Goal: Information Seeking & Learning: Learn about a topic

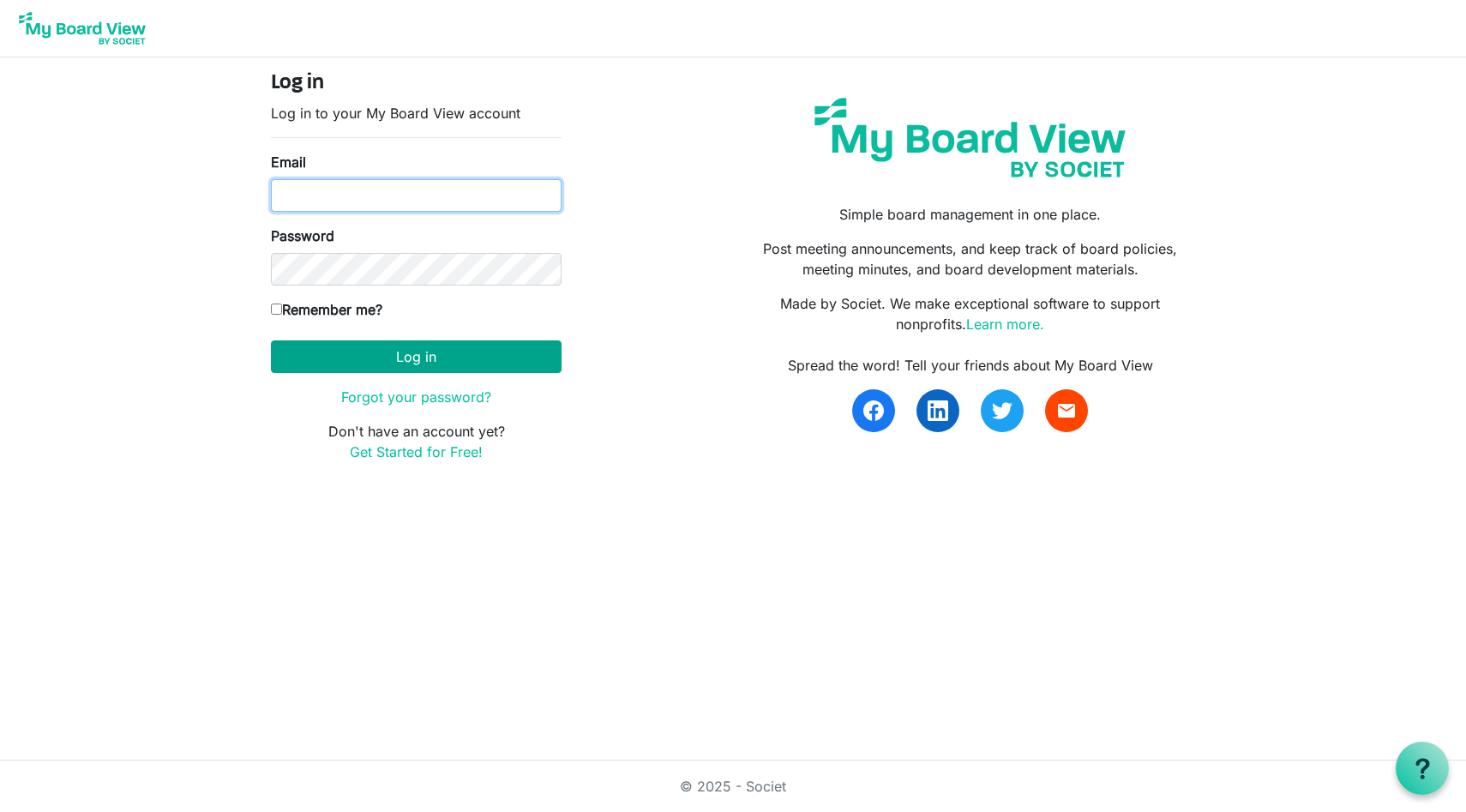
type input "jenmalott1@gmail.com"
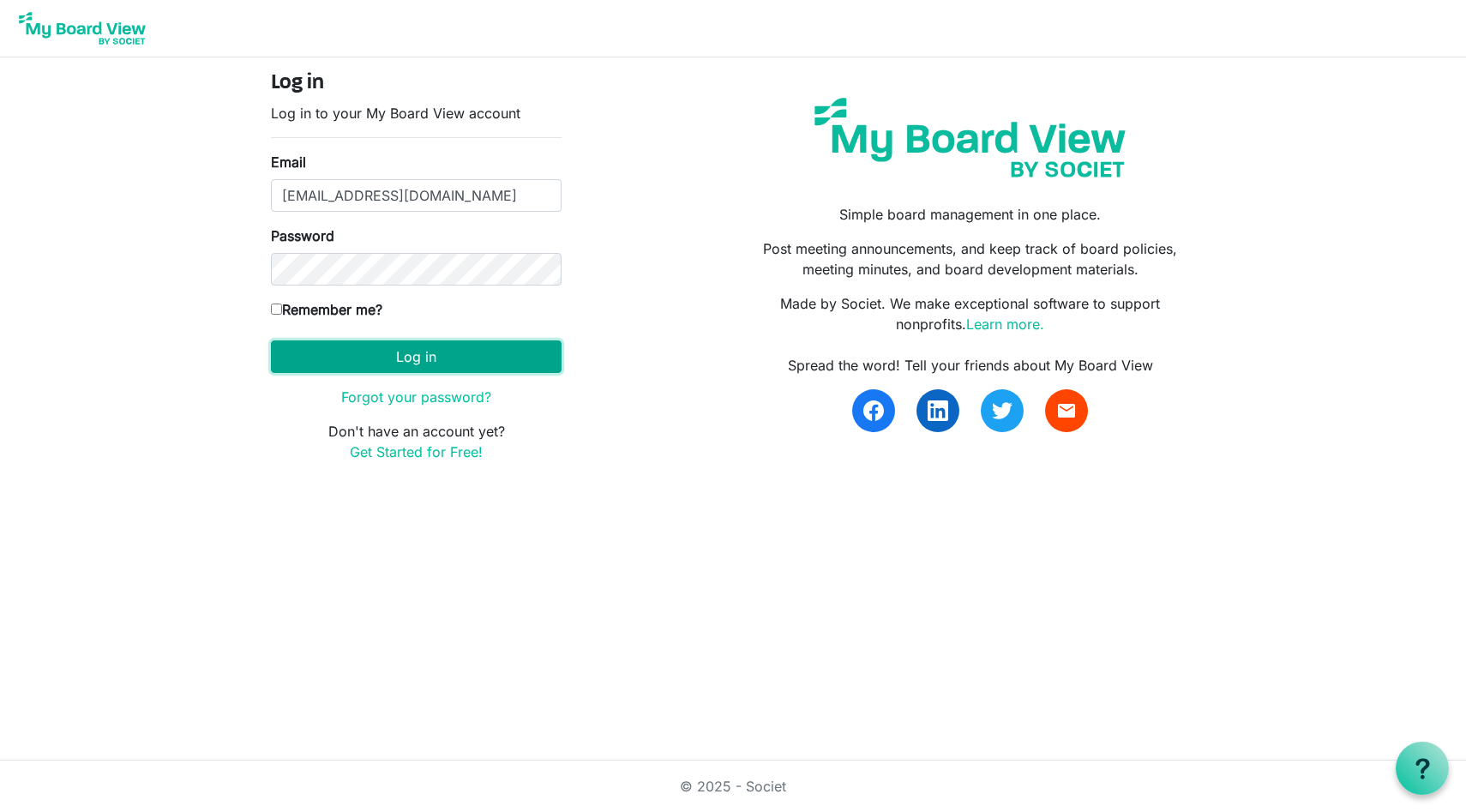
click at [346, 358] on button "Log in" at bounding box center [417, 357] width 291 height 33
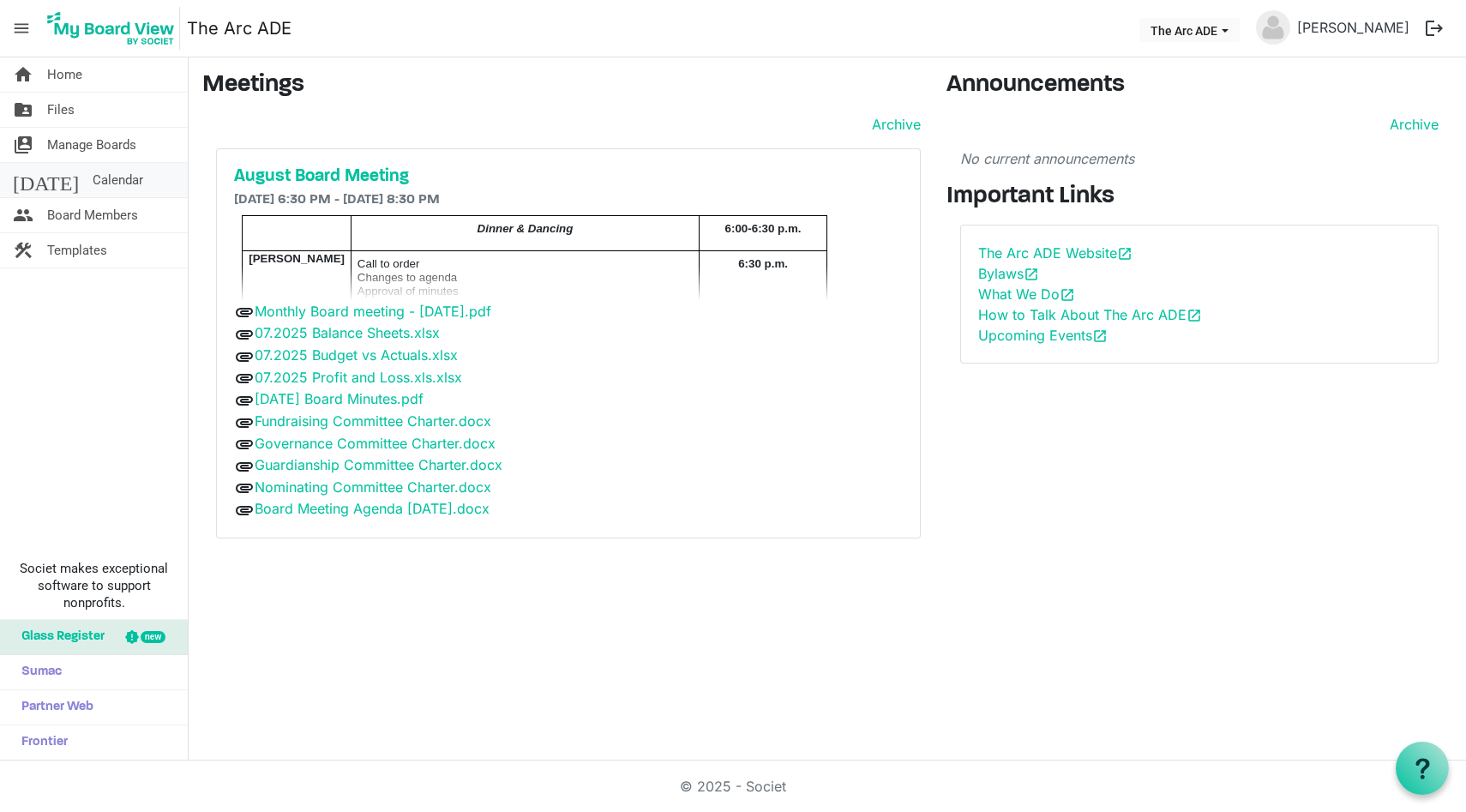
click at [123, 177] on link "today Calendar" at bounding box center [94, 180] width 188 height 34
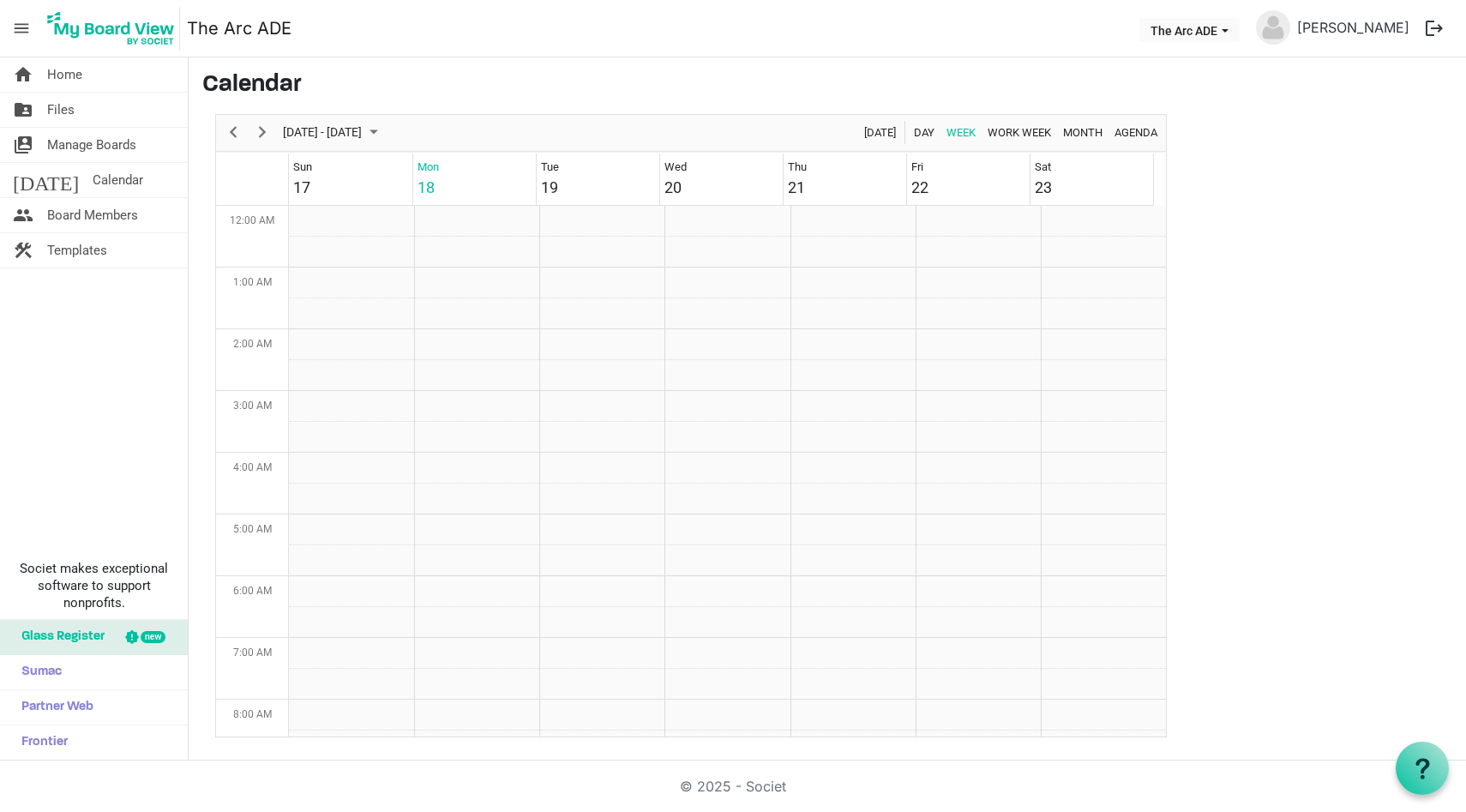
scroll to position [555, 0]
click at [689, 185] on td "Wed 20" at bounding box center [721, 179] width 124 height 52
click at [685, 170] on div "Wed" at bounding box center [675, 168] width 22 height 17
click at [115, 75] on link "home Home" at bounding box center [94, 75] width 188 height 34
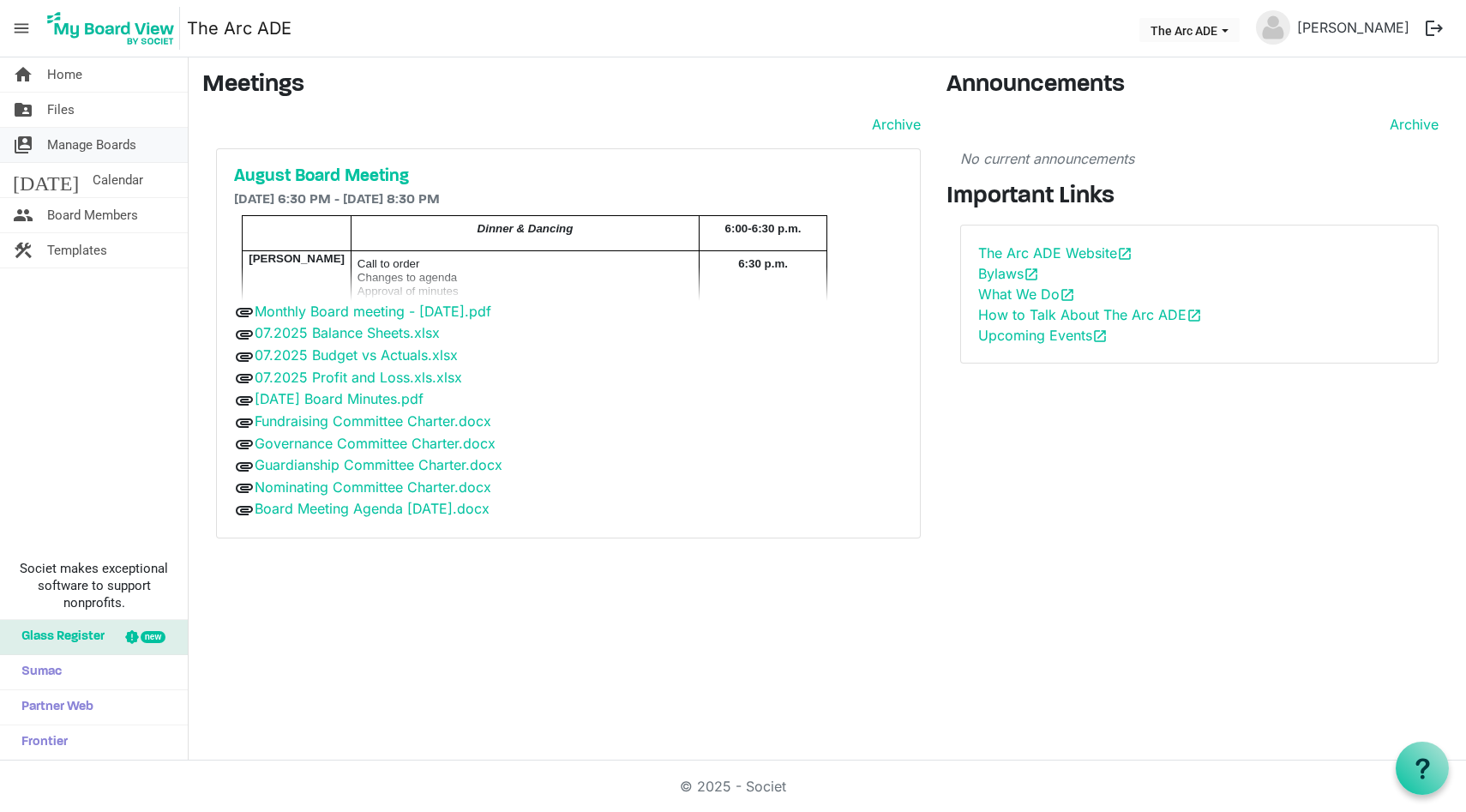
click at [111, 146] on span "Manage Boards" at bounding box center [91, 145] width 89 height 34
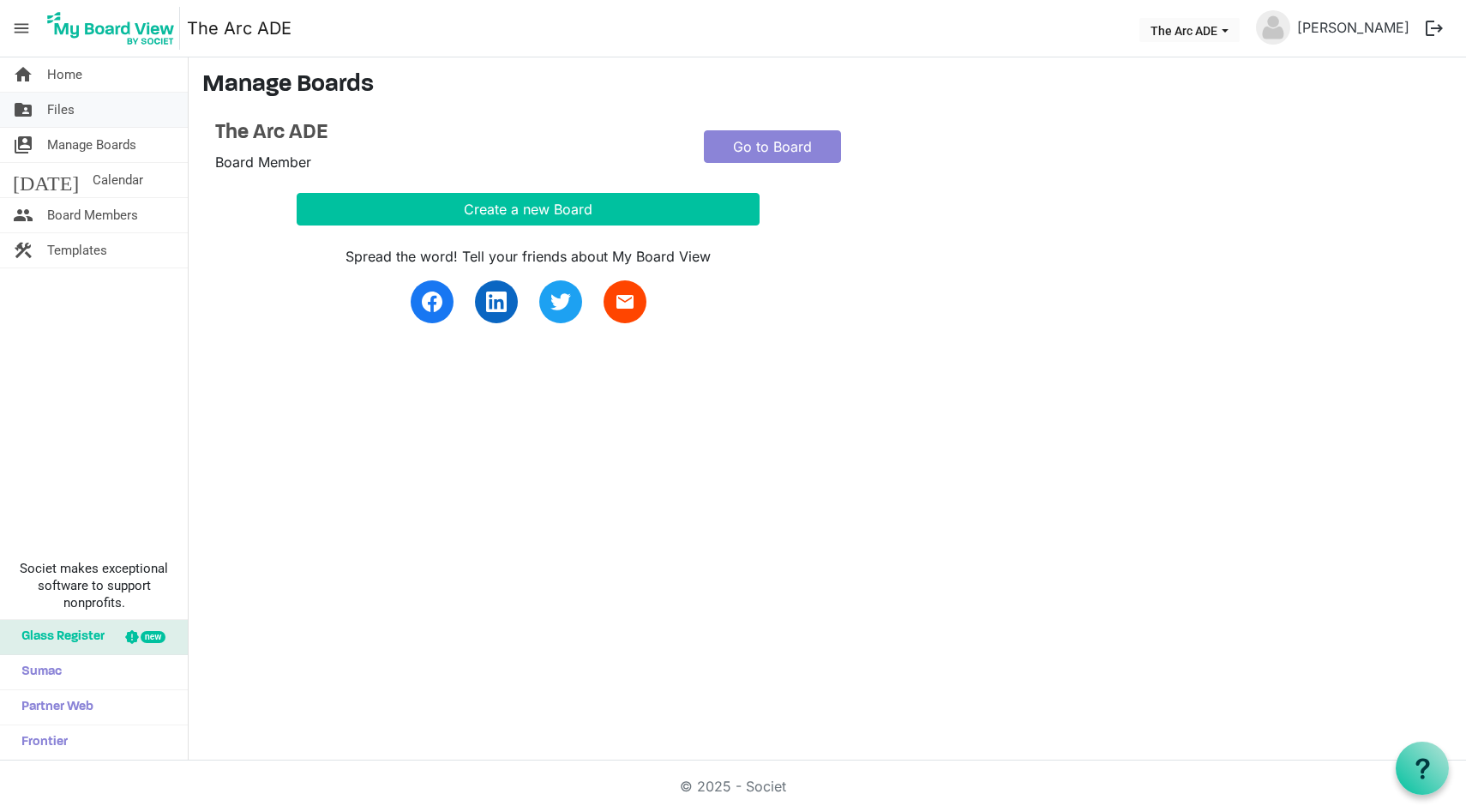
click at [81, 104] on link "folder_shared Files" at bounding box center [94, 110] width 188 height 34
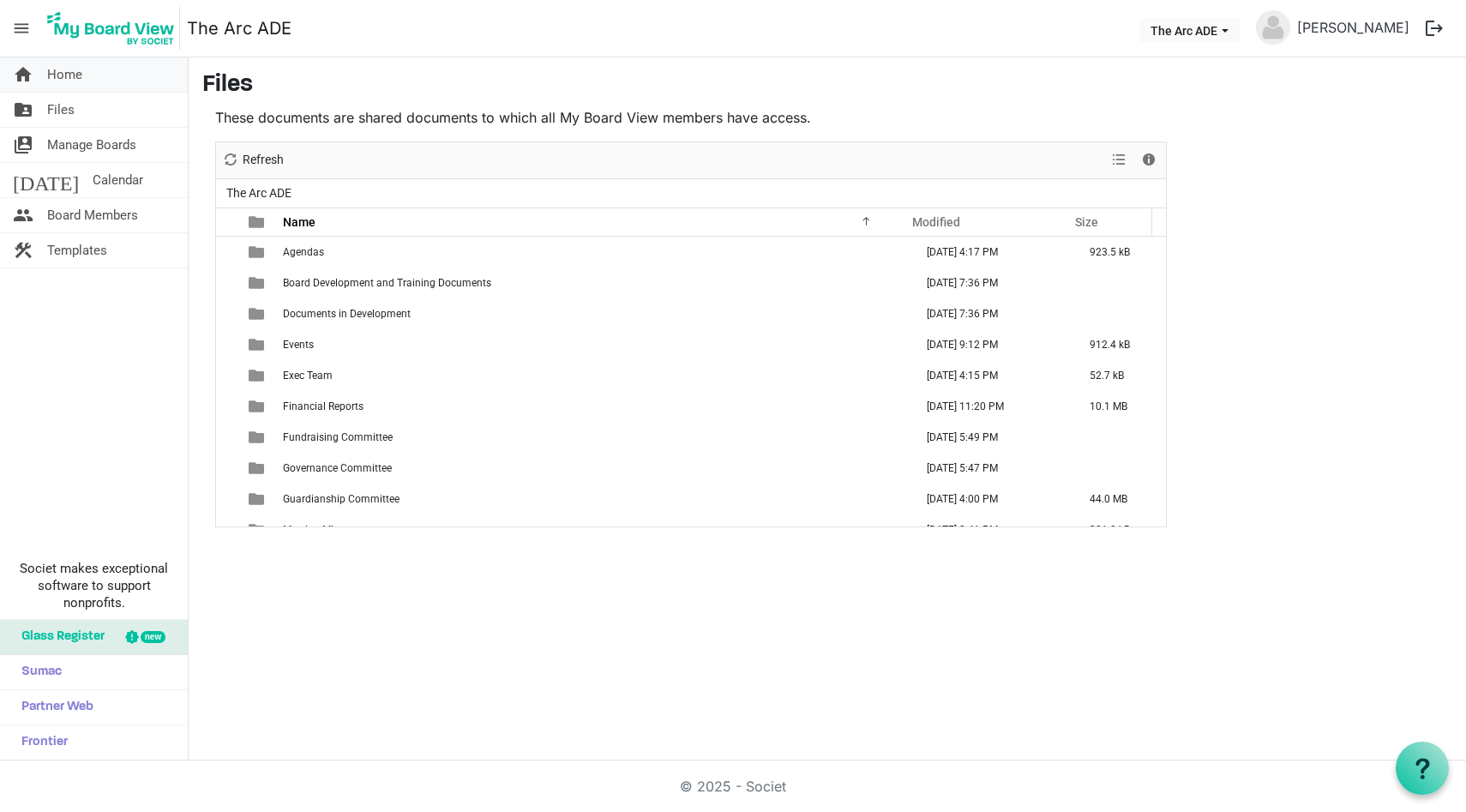
click at [93, 82] on link "home Home" at bounding box center [94, 75] width 188 height 34
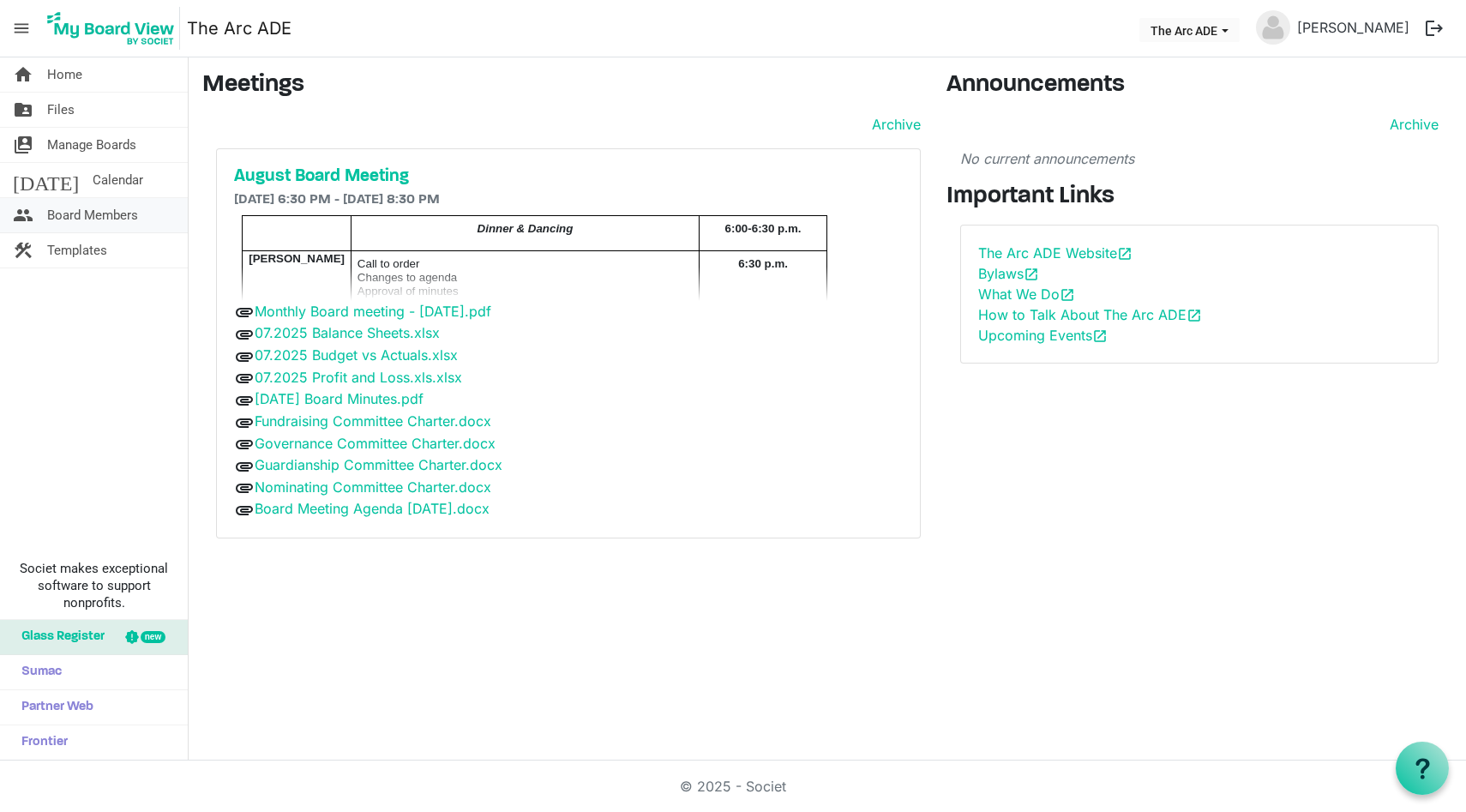
click at [114, 223] on span "Board Members" at bounding box center [92, 215] width 91 height 34
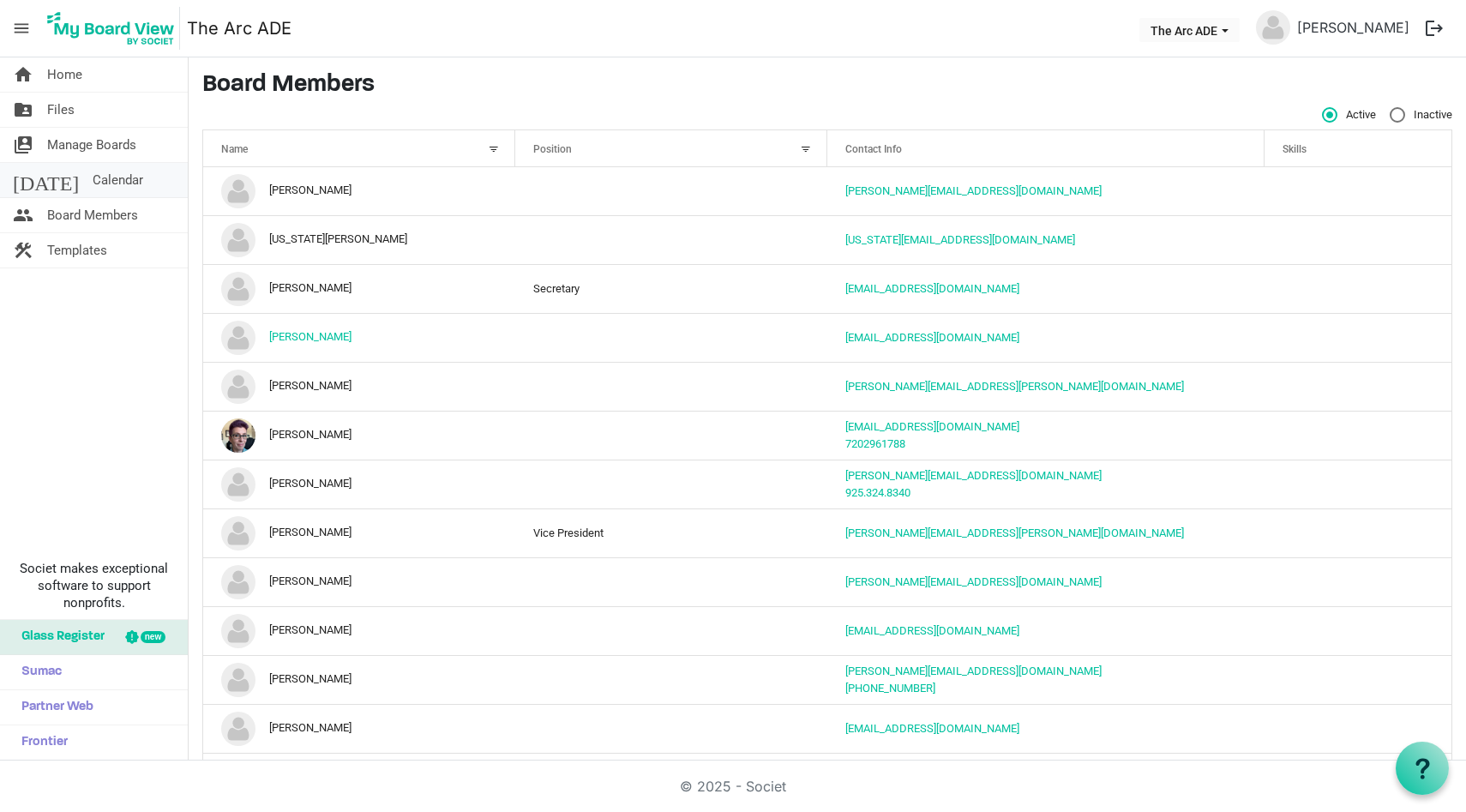
click at [111, 187] on link "today Calendar" at bounding box center [94, 180] width 188 height 34
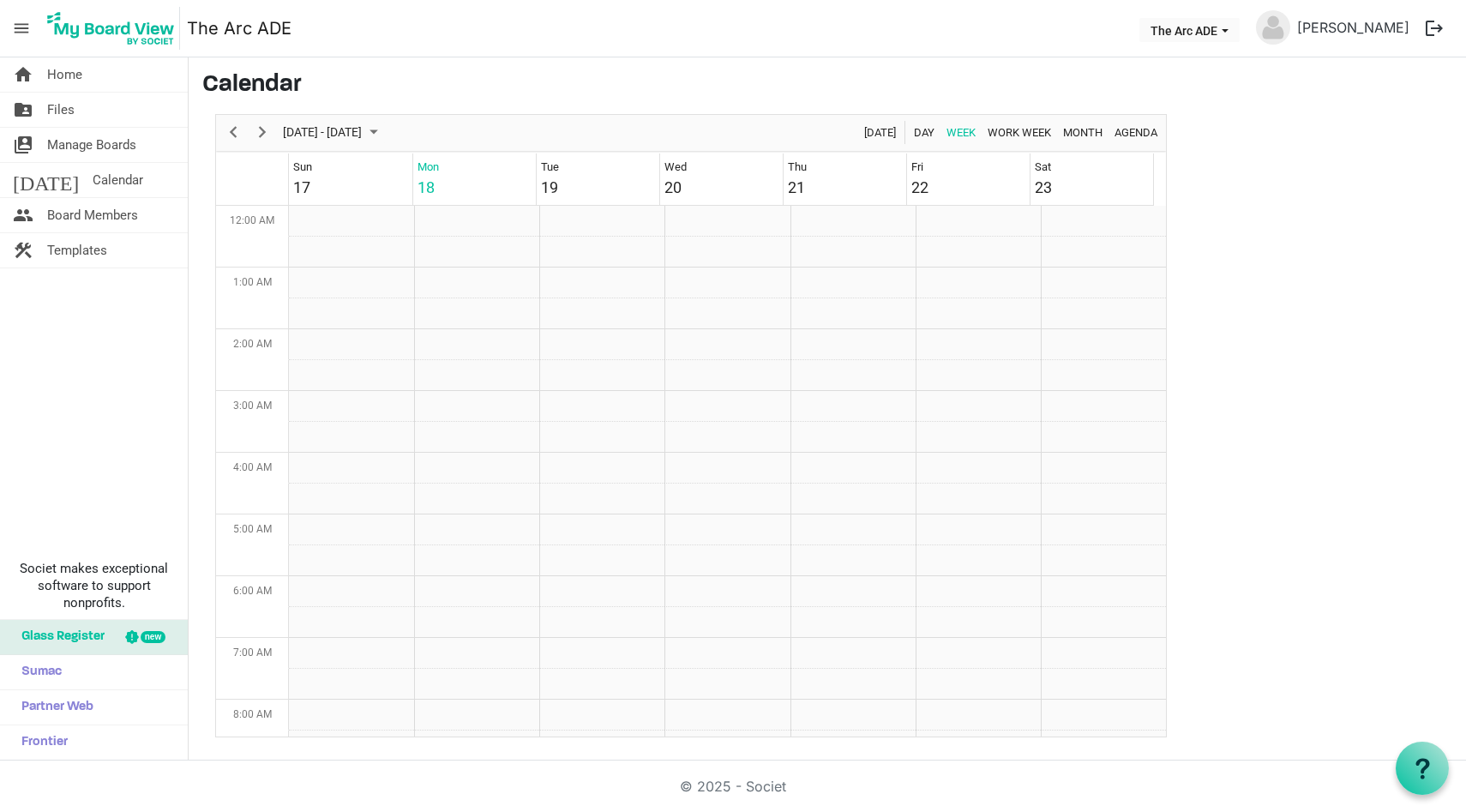
scroll to position [555, 0]
click at [681, 182] on div "20" at bounding box center [673, 188] width 17 height 23
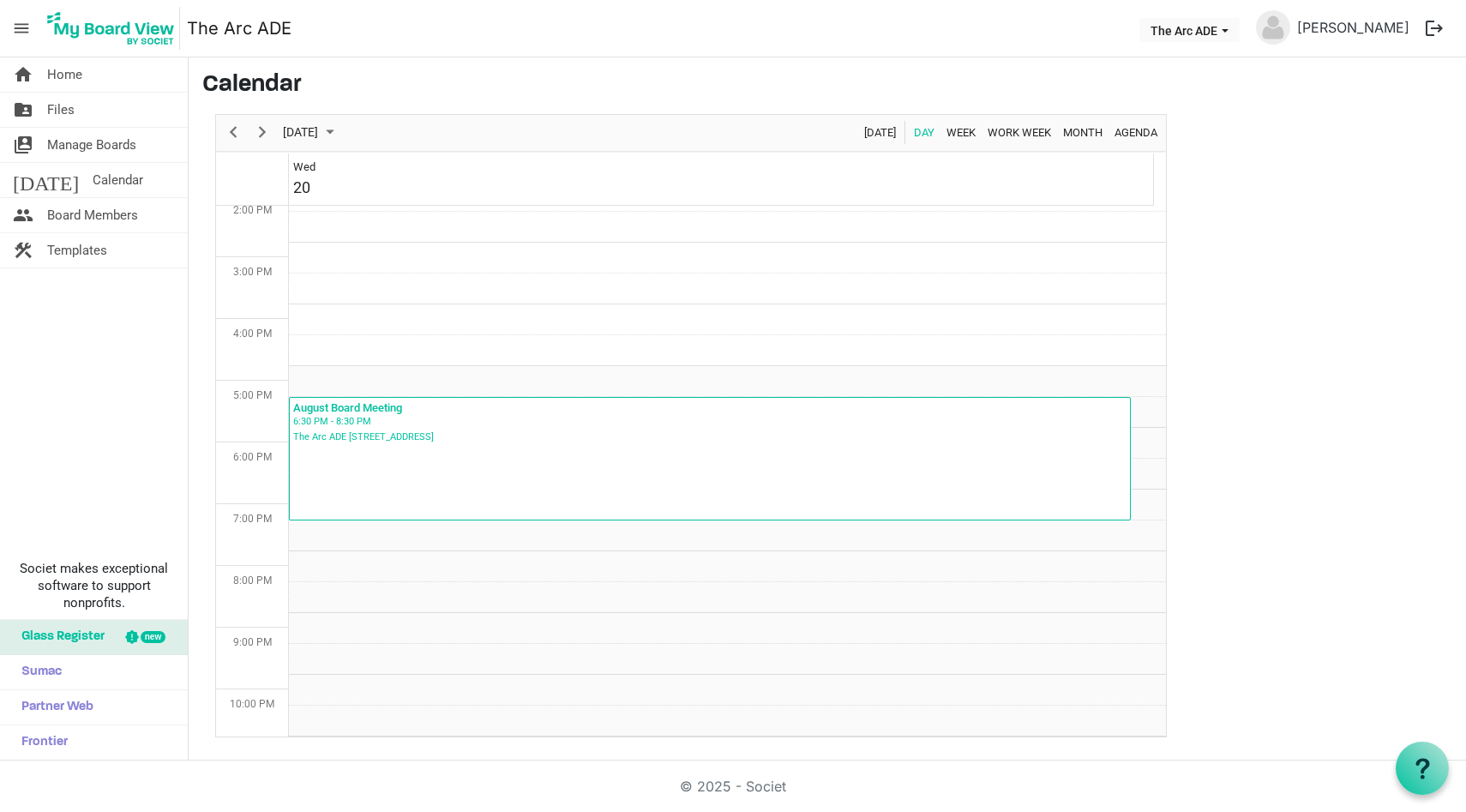
scroll to position [951, 0]
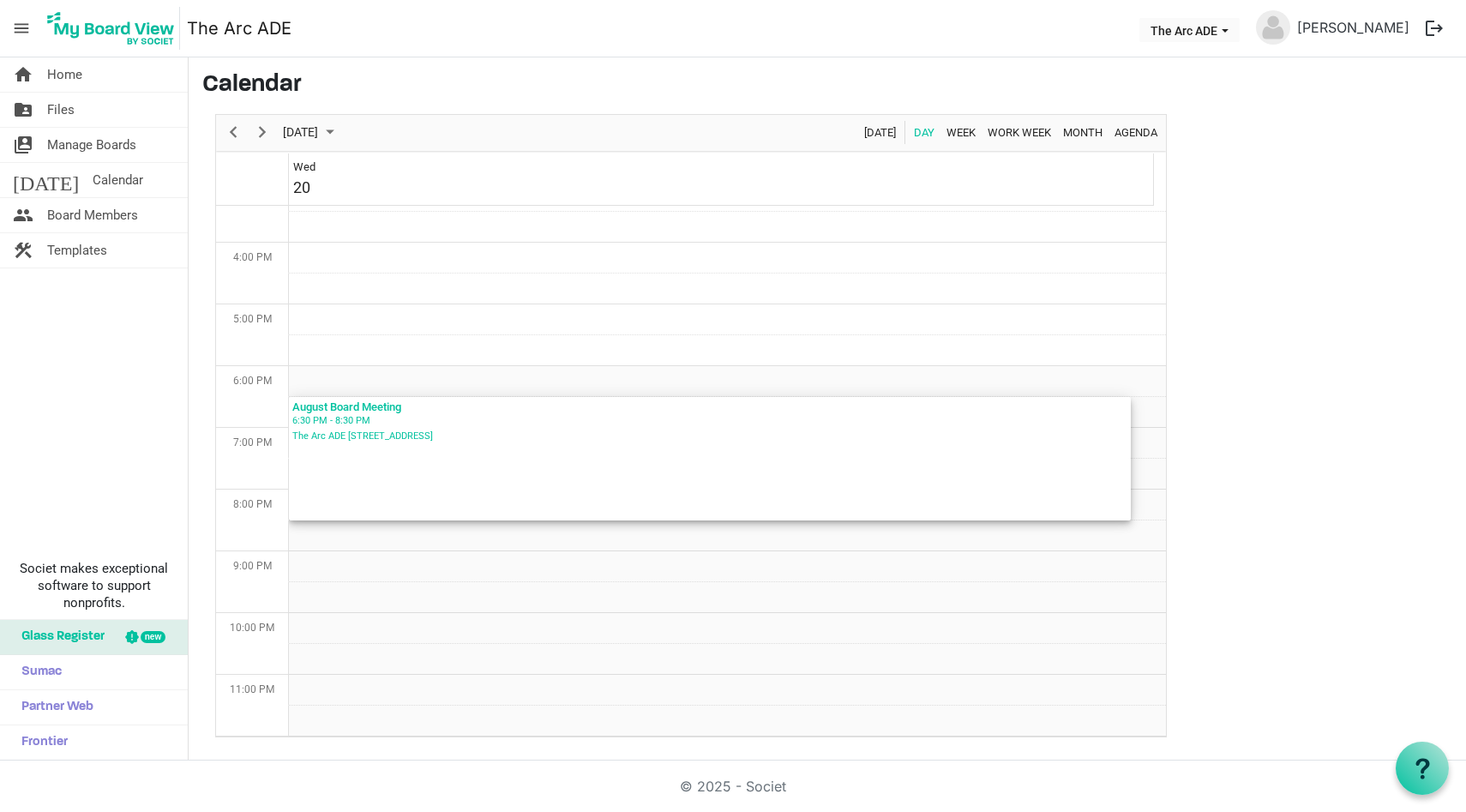
click at [388, 416] on div "6:30 PM - 8:30 PM" at bounding box center [710, 421] width 835 height 15
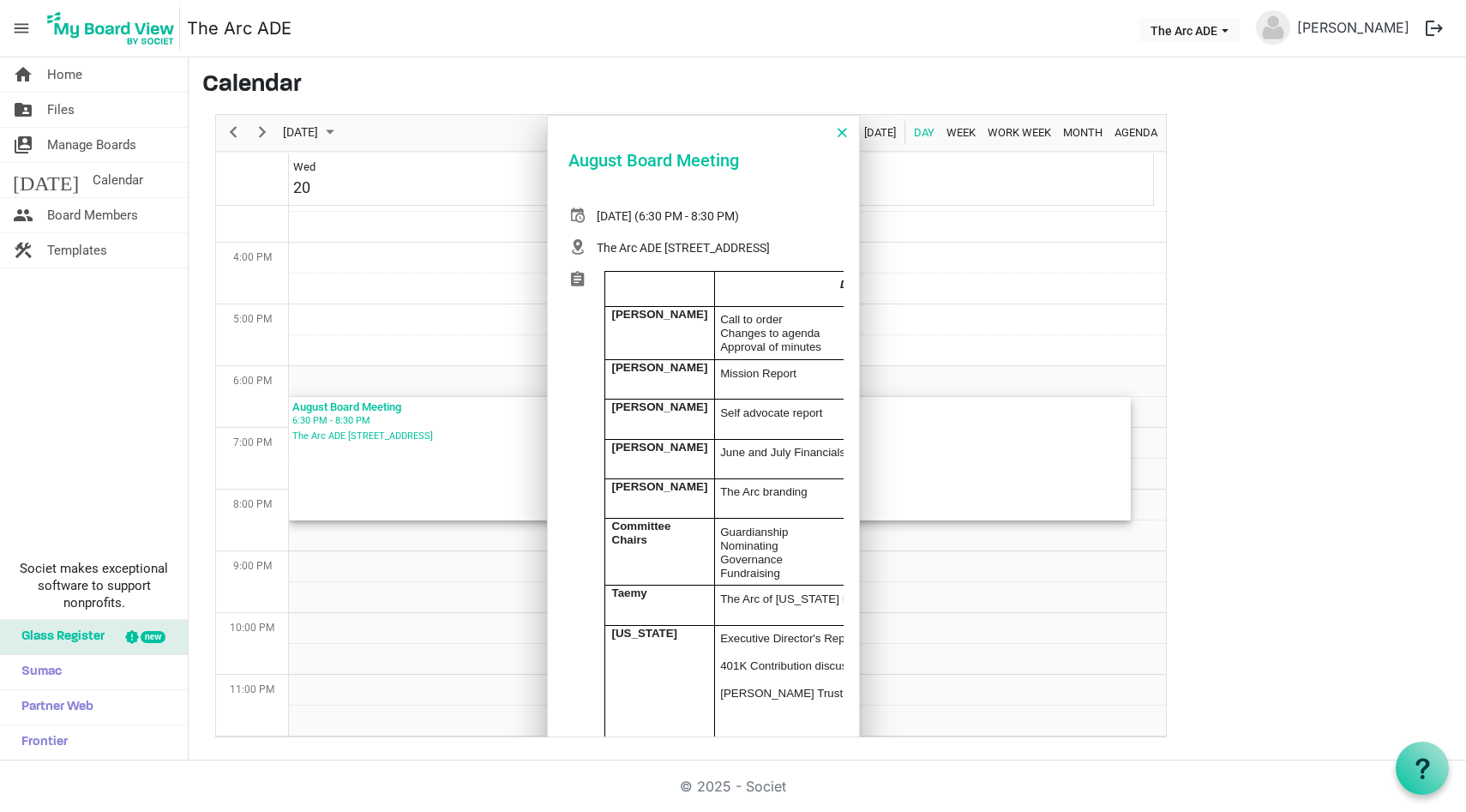
click at [688, 440] on td "[PERSON_NAME]" at bounding box center [660, 418] width 109 height 39
click at [393, 422] on div "6:30 PM - 8:30 PM" at bounding box center [710, 421] width 835 height 15
click at [362, 411] on div "August Board Meeting" at bounding box center [710, 406] width 835 height 17
click at [843, 127] on span "Day of August 20, 2025" at bounding box center [843, 132] width 10 height 22
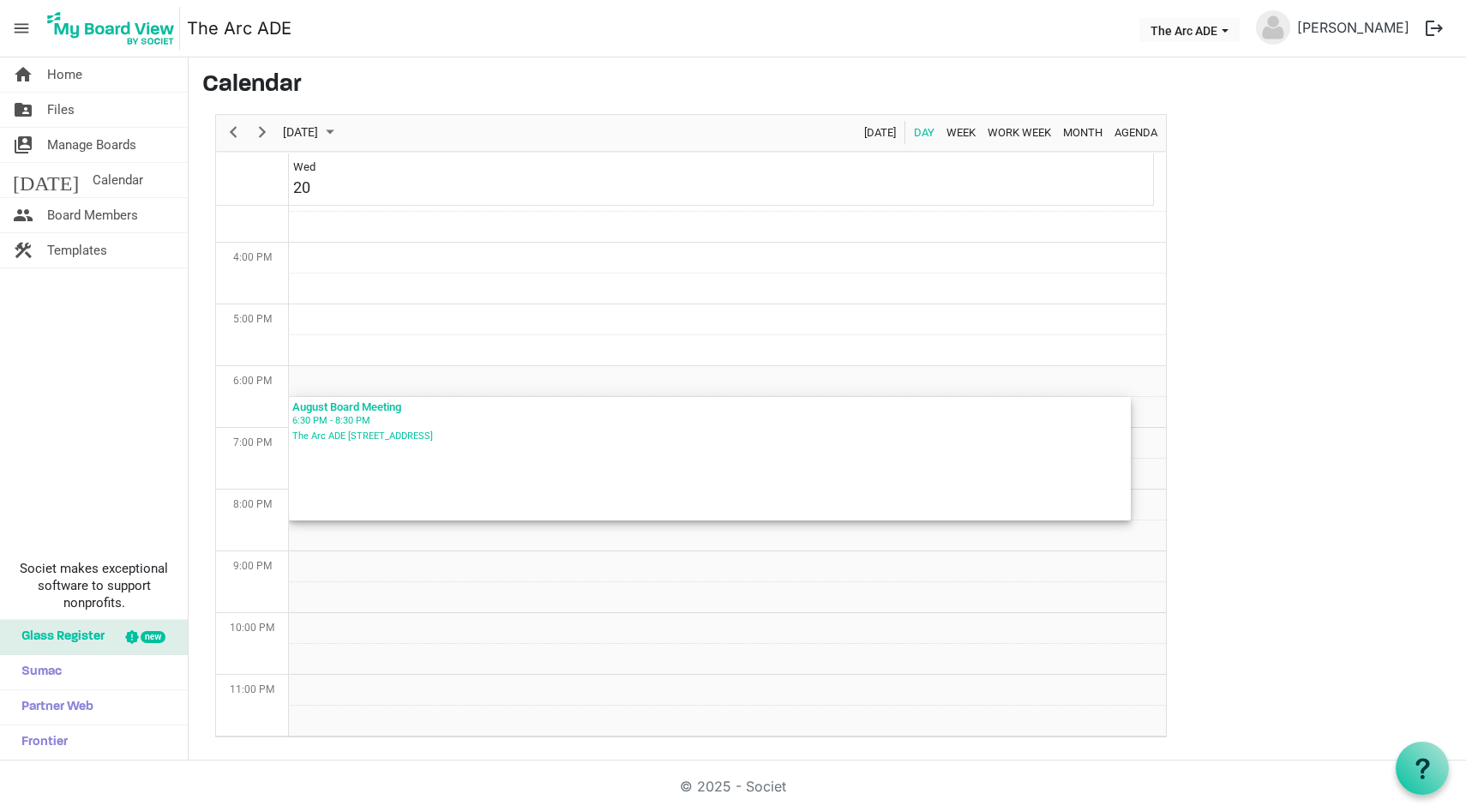
click at [333, 416] on div "6:30 PM - 8:30 PM" at bounding box center [710, 421] width 835 height 15
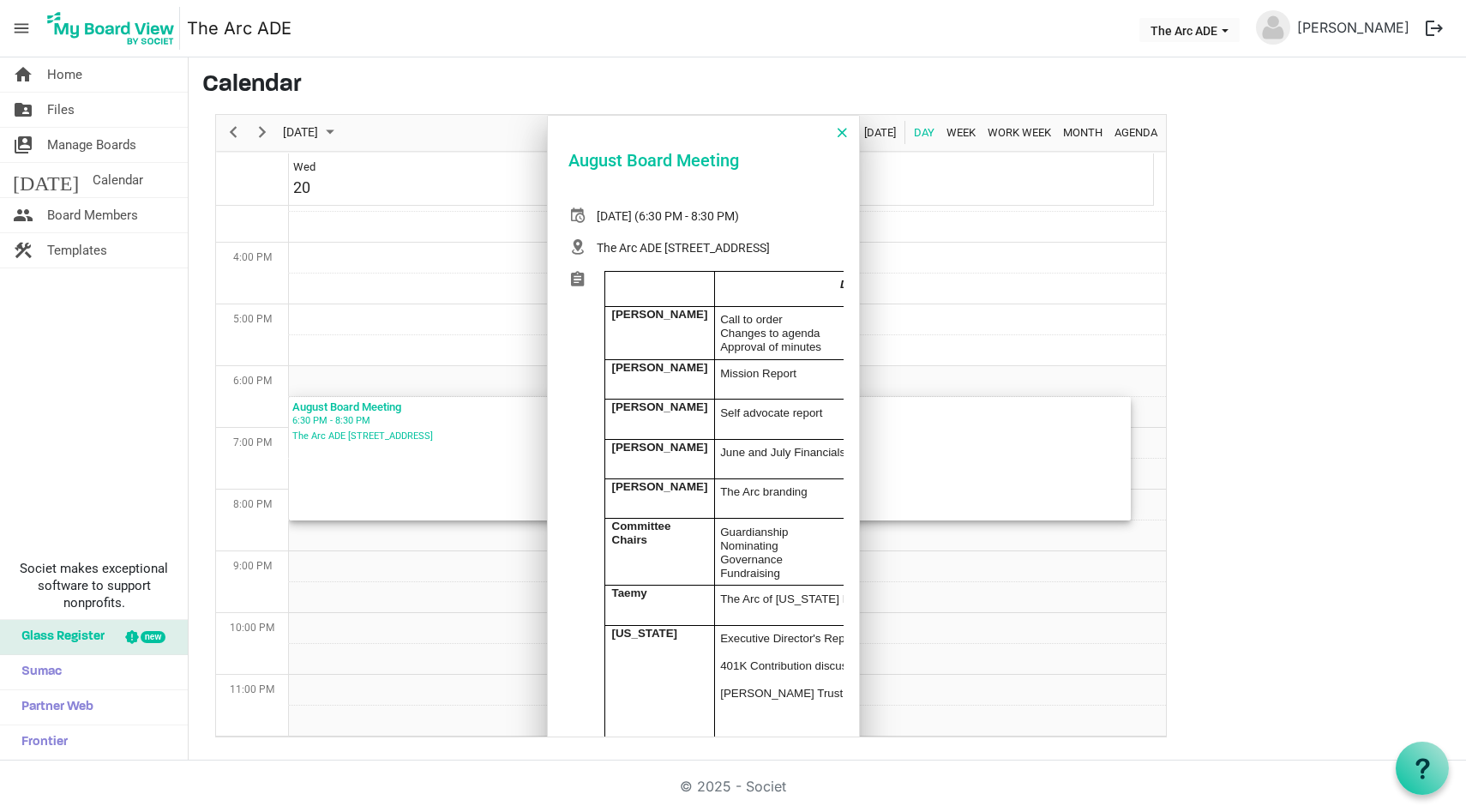
click at [840, 135] on span "Day of August 20, 2025" at bounding box center [843, 132] width 10 height 22
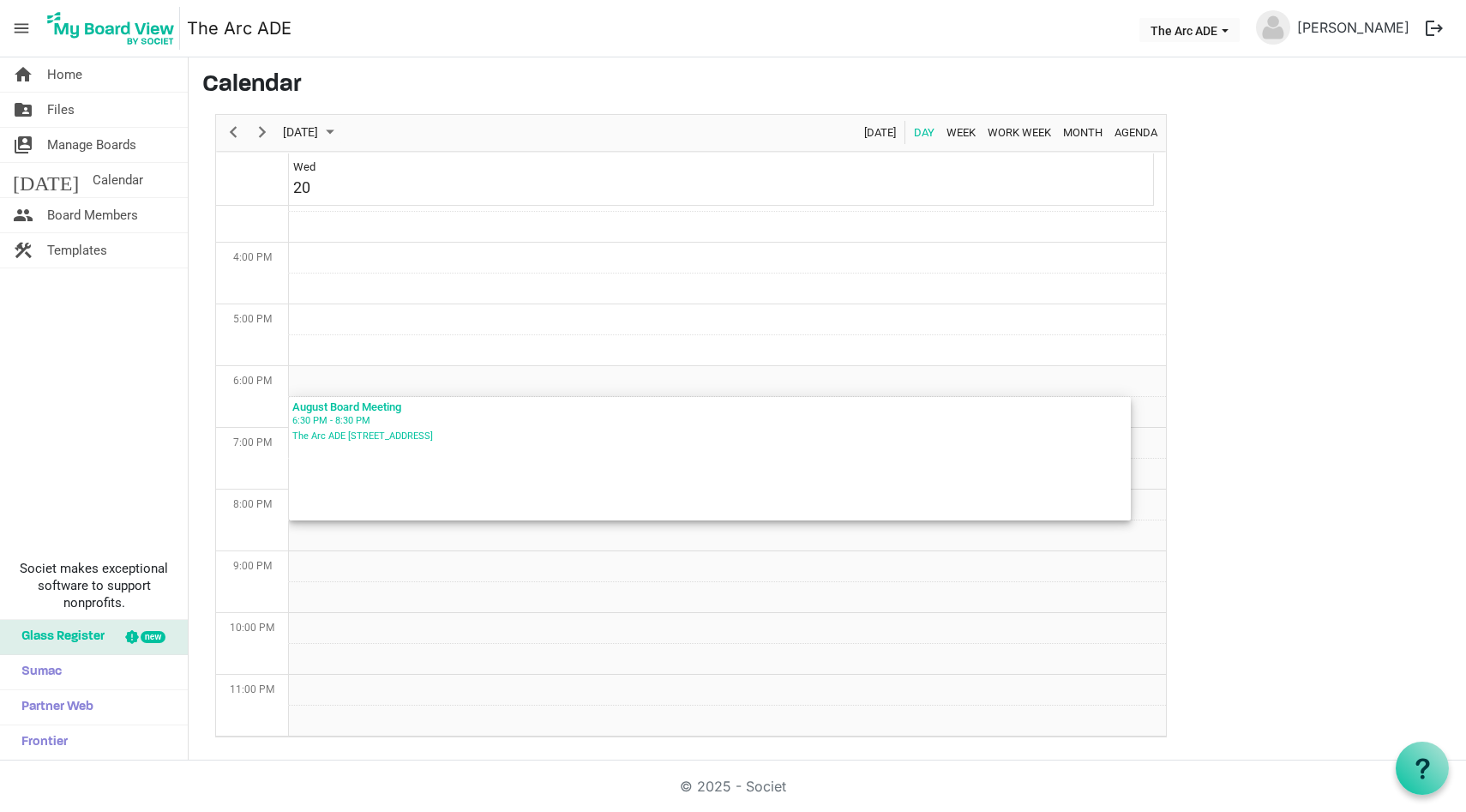
click at [364, 403] on div "August Board Meeting" at bounding box center [710, 406] width 835 height 17
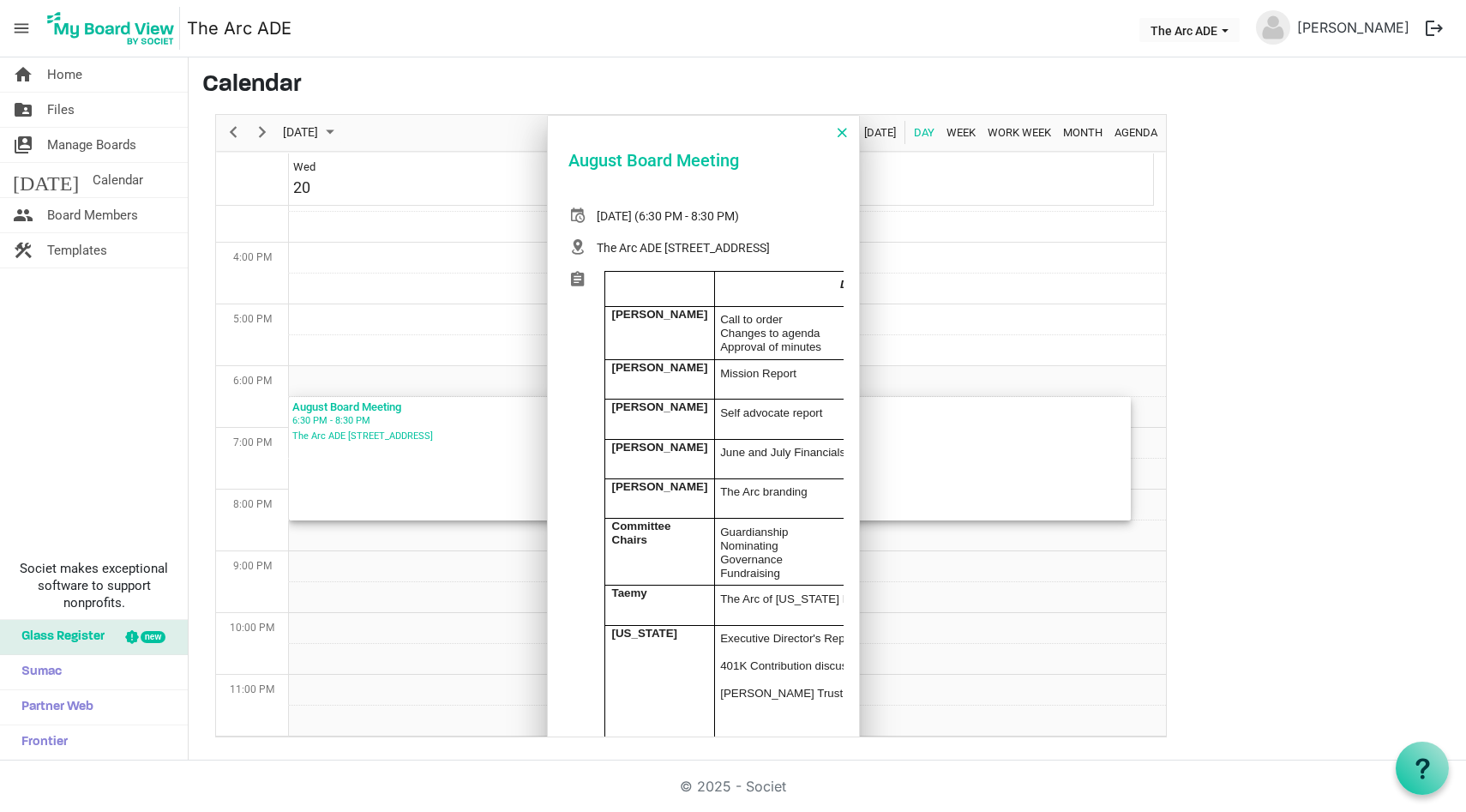
click at [731, 214] on div "August 20, 2025 (6:30 PM - 8:30 PM)" at bounding box center [667, 216] width 143 height 18
click at [722, 251] on div "The Arc ADE 6538 South Racine Circle" at bounding box center [683, 248] width 173 height 18
click at [714, 359] on td "Call to order Changes to agenda Approval of minutes" at bounding box center [889, 333] width 349 height 54
click at [846, 133] on span "Day of August 20, 2025" at bounding box center [843, 132] width 10 height 22
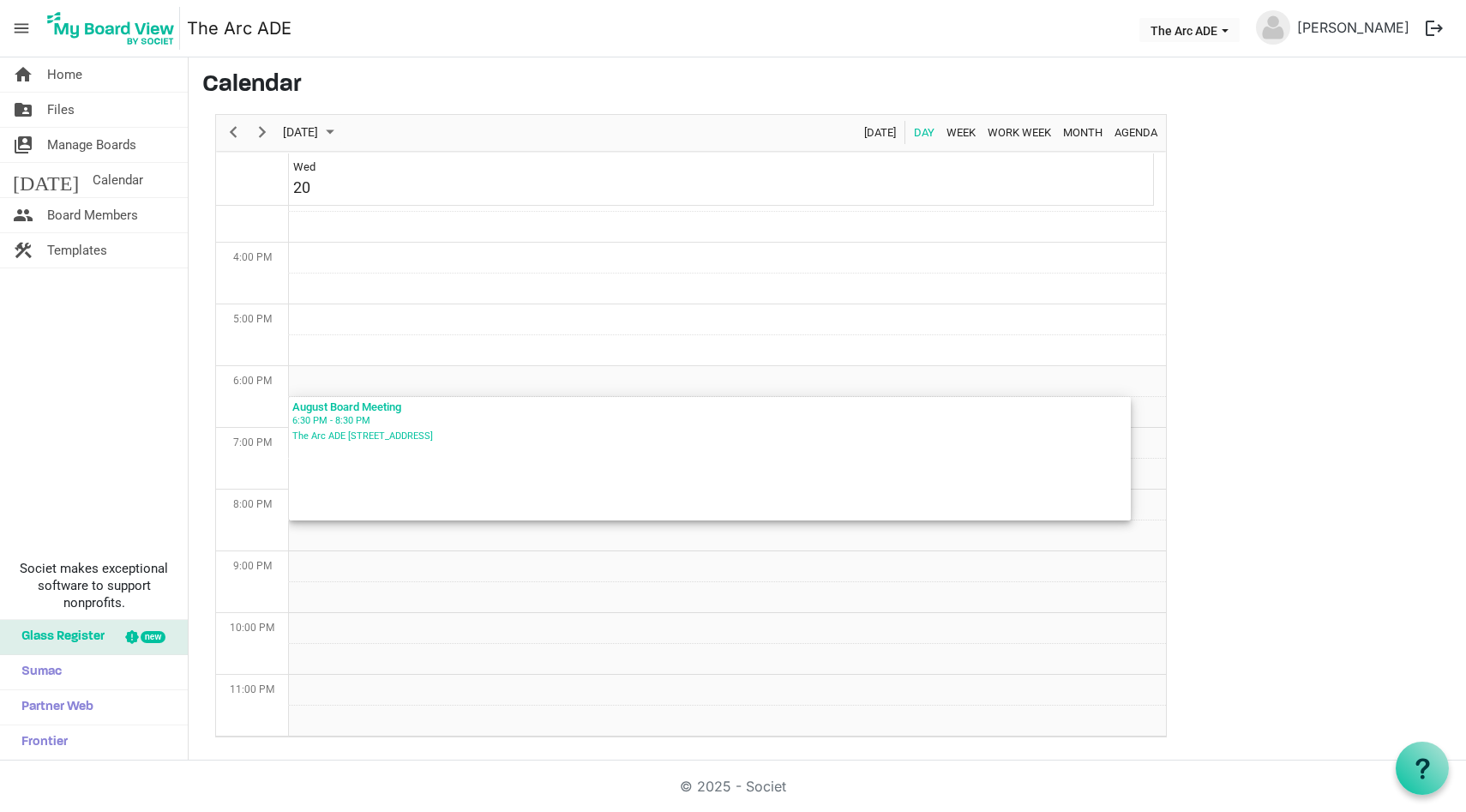
click at [375, 405] on div "August Board Meeting" at bounding box center [710, 406] width 835 height 17
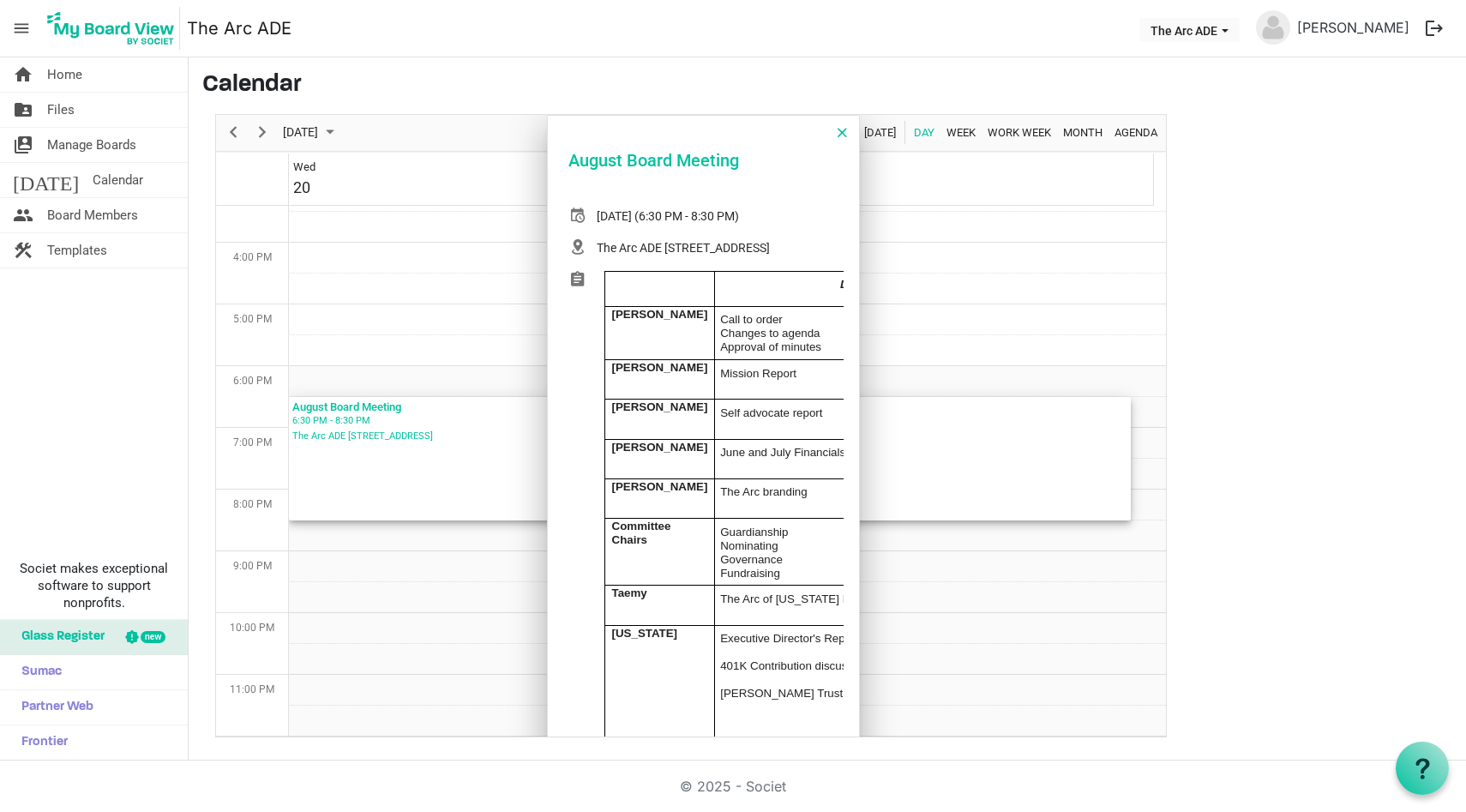
click at [838, 134] on span "Day of August 20, 2025" at bounding box center [843, 132] width 10 height 22
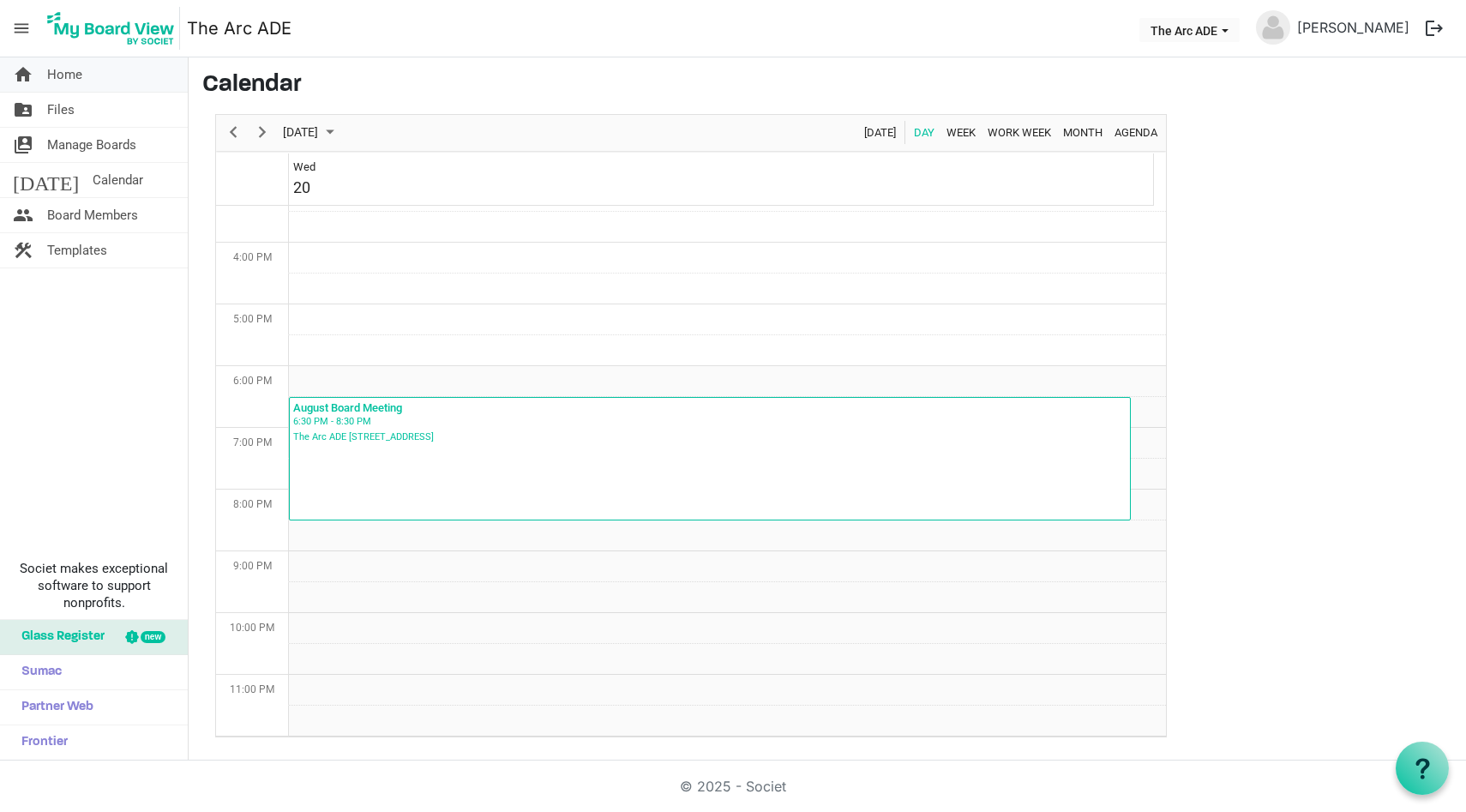
click at [128, 86] on link "home Home" at bounding box center [94, 75] width 188 height 34
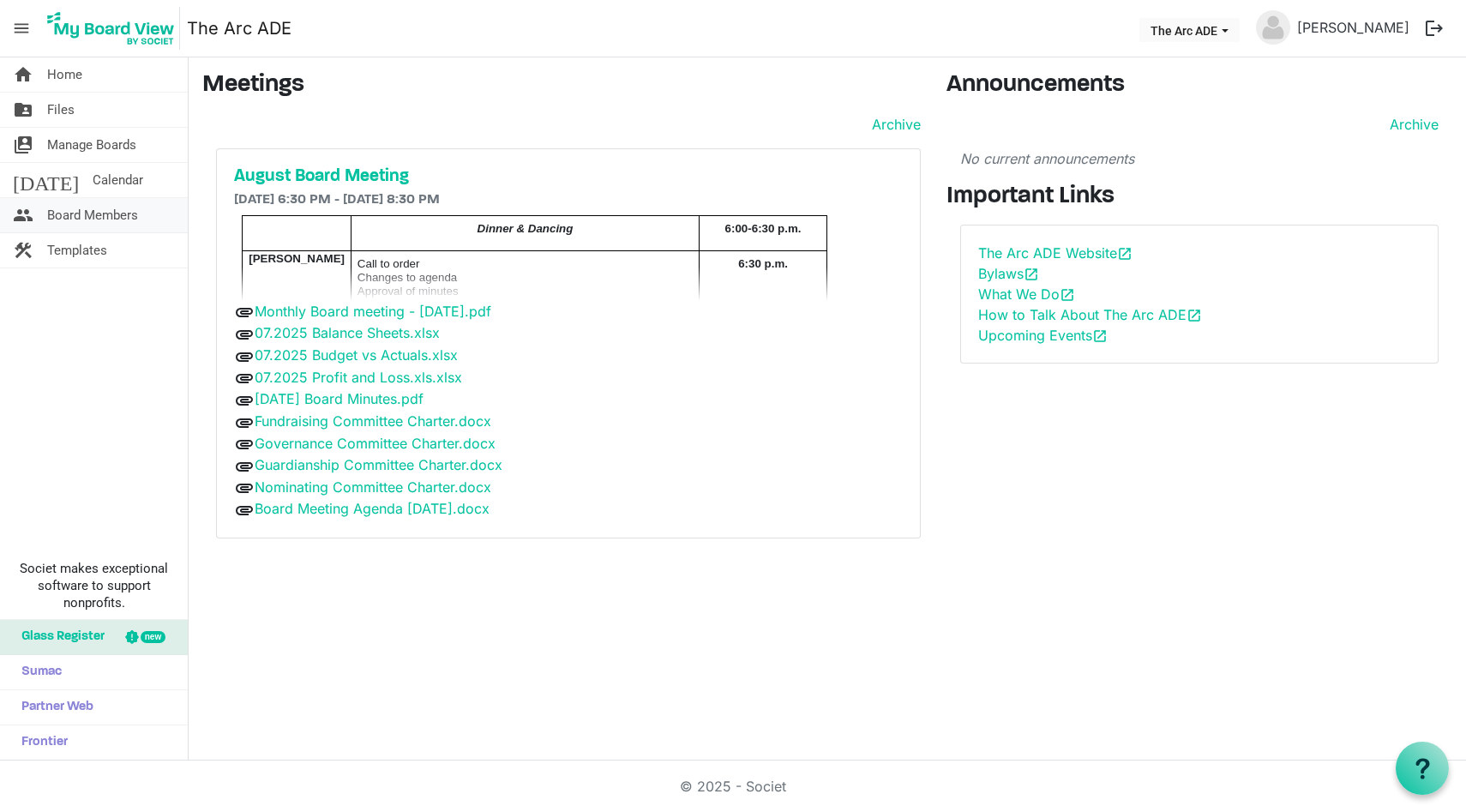
click at [88, 217] on span "Board Members" at bounding box center [92, 215] width 91 height 34
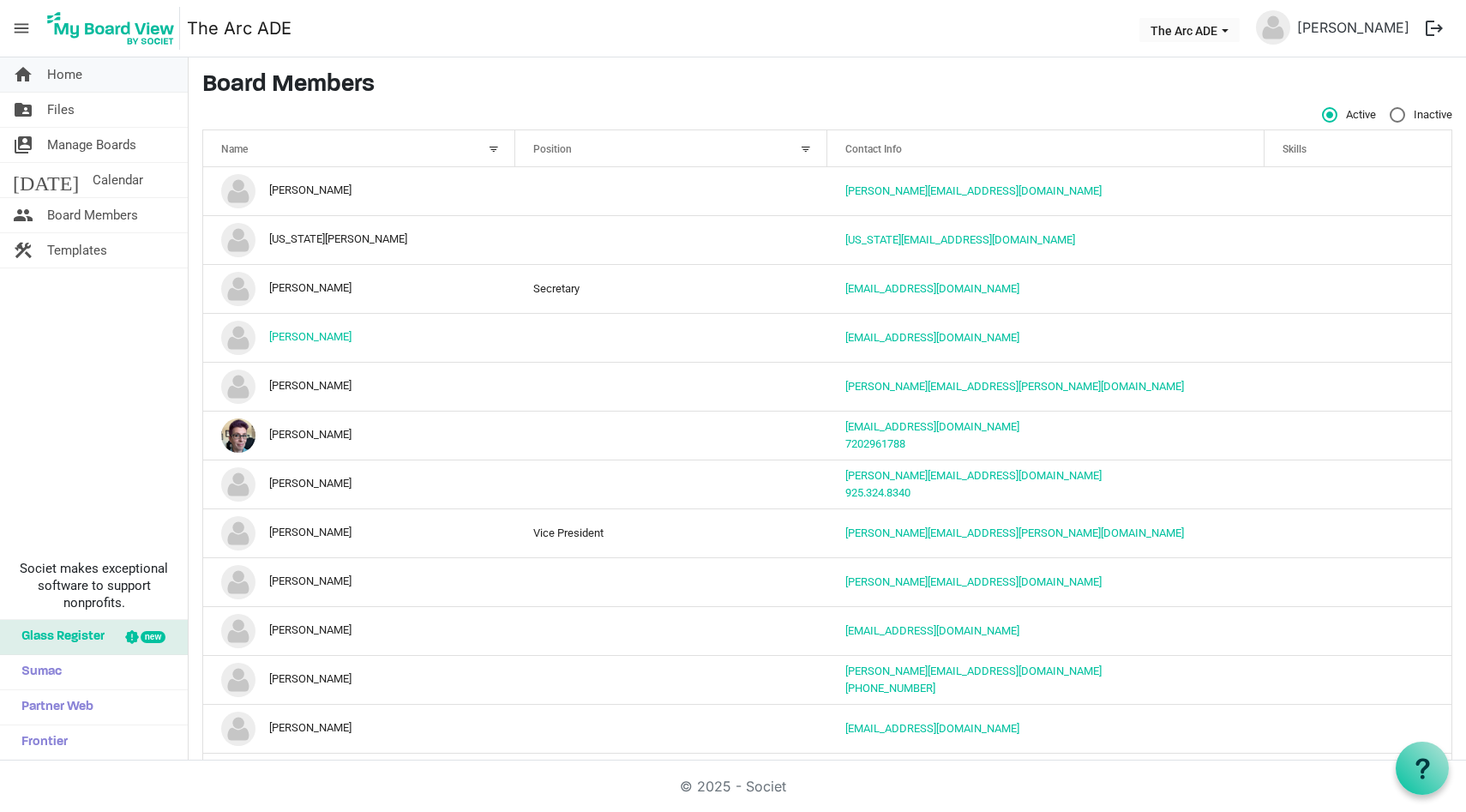
click at [115, 72] on link "home Home" at bounding box center [94, 75] width 188 height 34
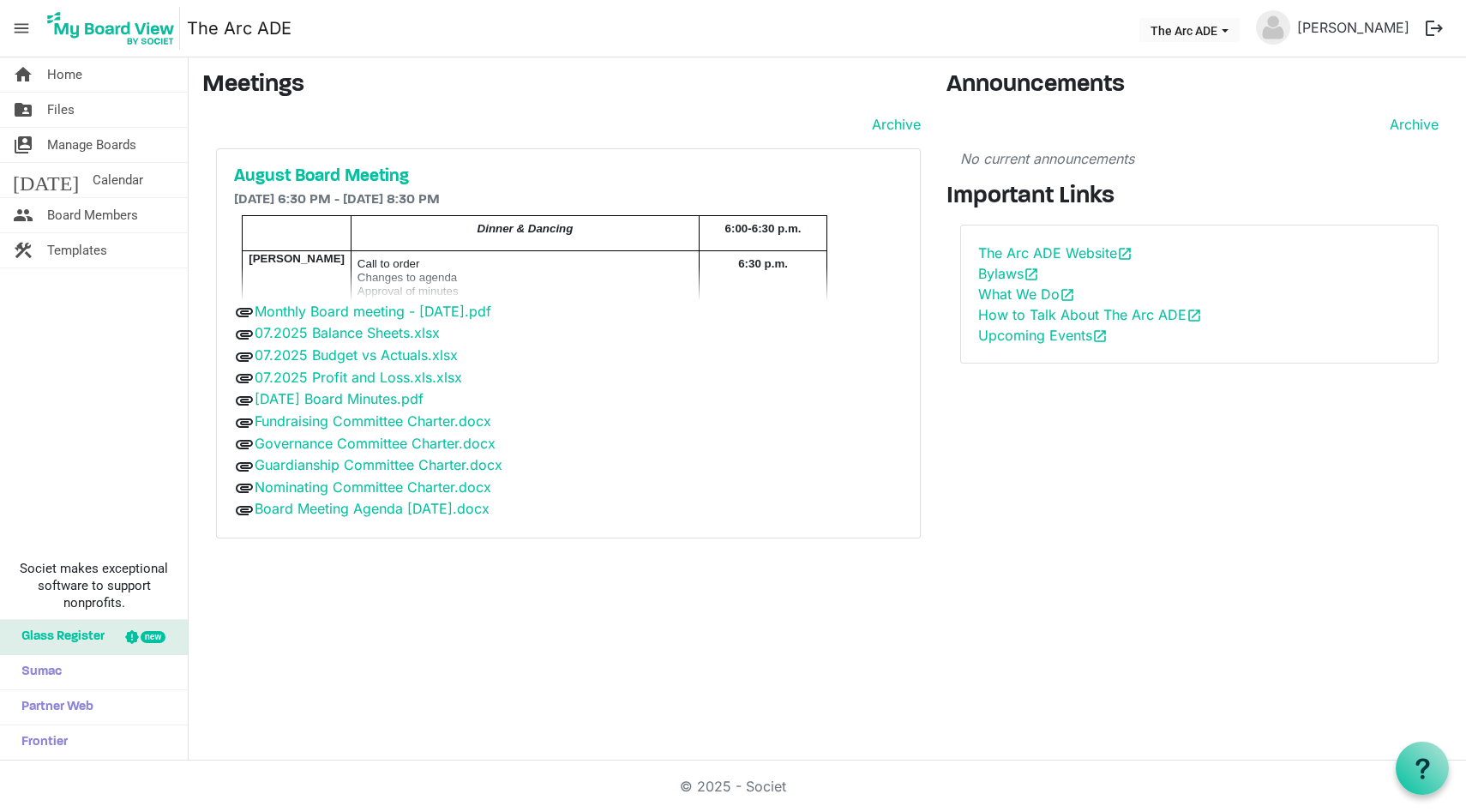
click at [201, 32] on link "The Arc ADE" at bounding box center [238, 29] width 104 height 34
click at [304, 173] on h5 "August Board Meeting" at bounding box center [568, 176] width 669 height 20
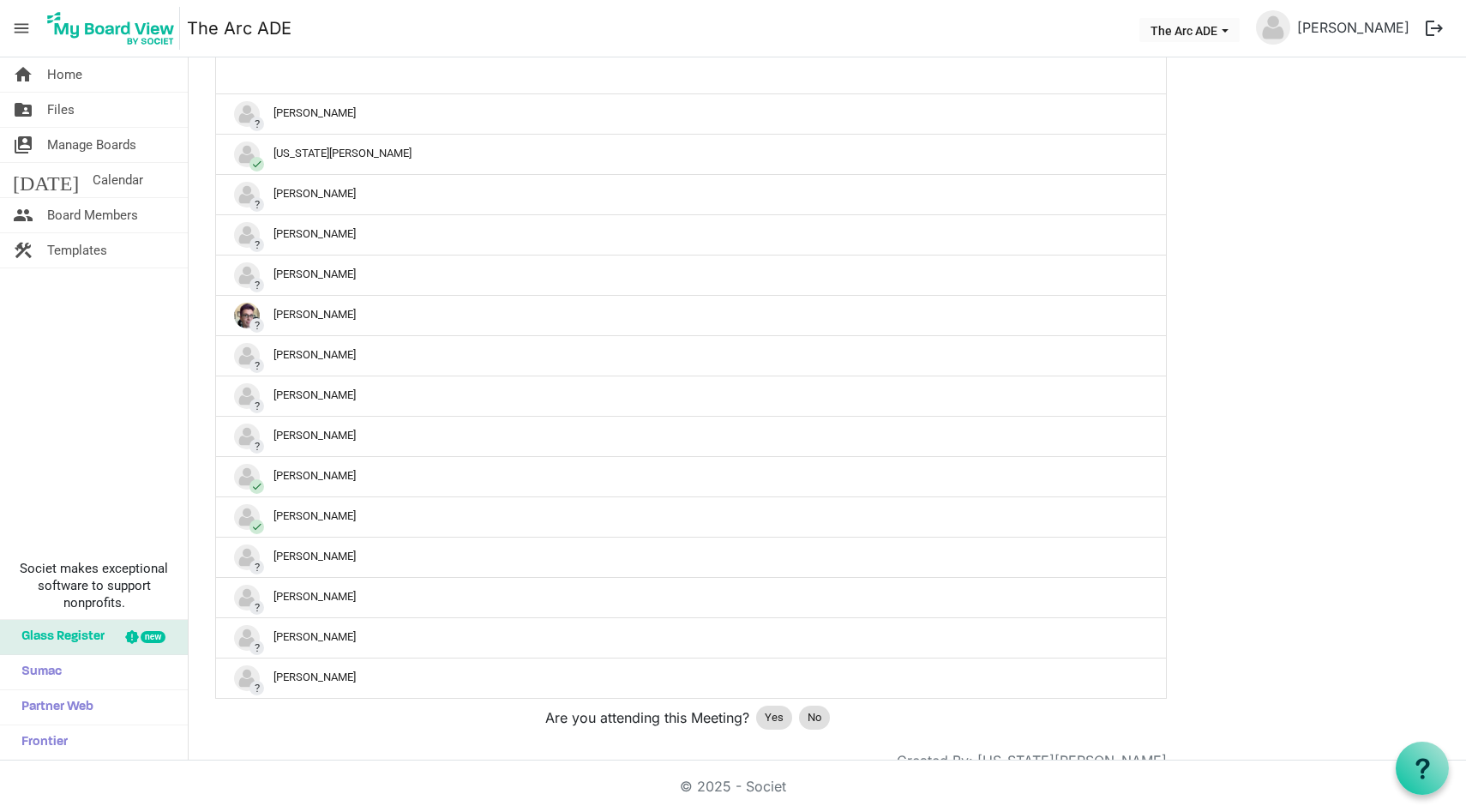
scroll to position [828, 0]
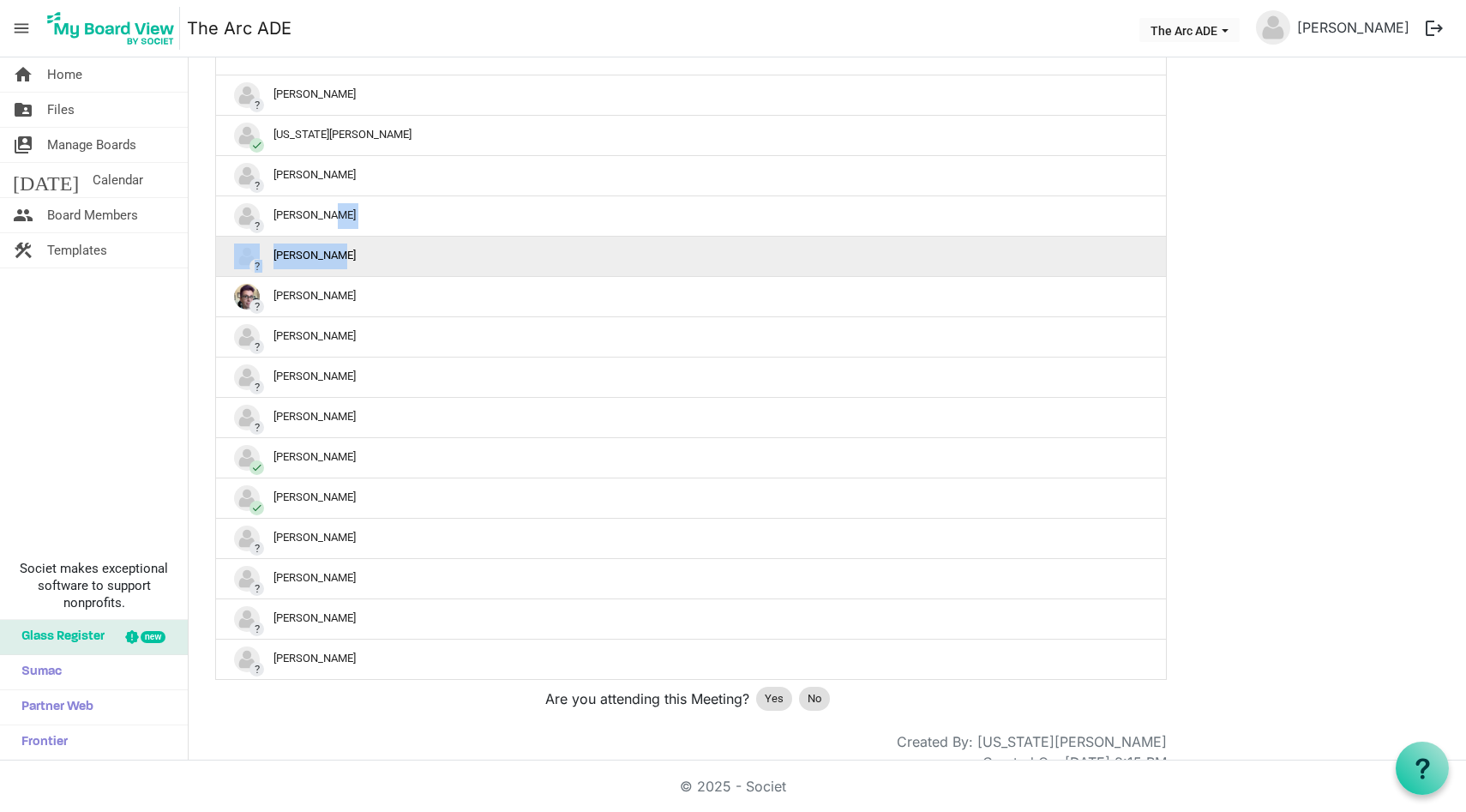
drag, startPoint x: 716, startPoint y: 216, endPoint x: 1107, endPoint y: 246, distance: 392.1
click at [1107, 246] on tbody "? Alison Butler check Georgia Edson ? Hollie LaGrotta ? Jen Malott ? Kari Devin…" at bounding box center [691, 377] width 950 height 603
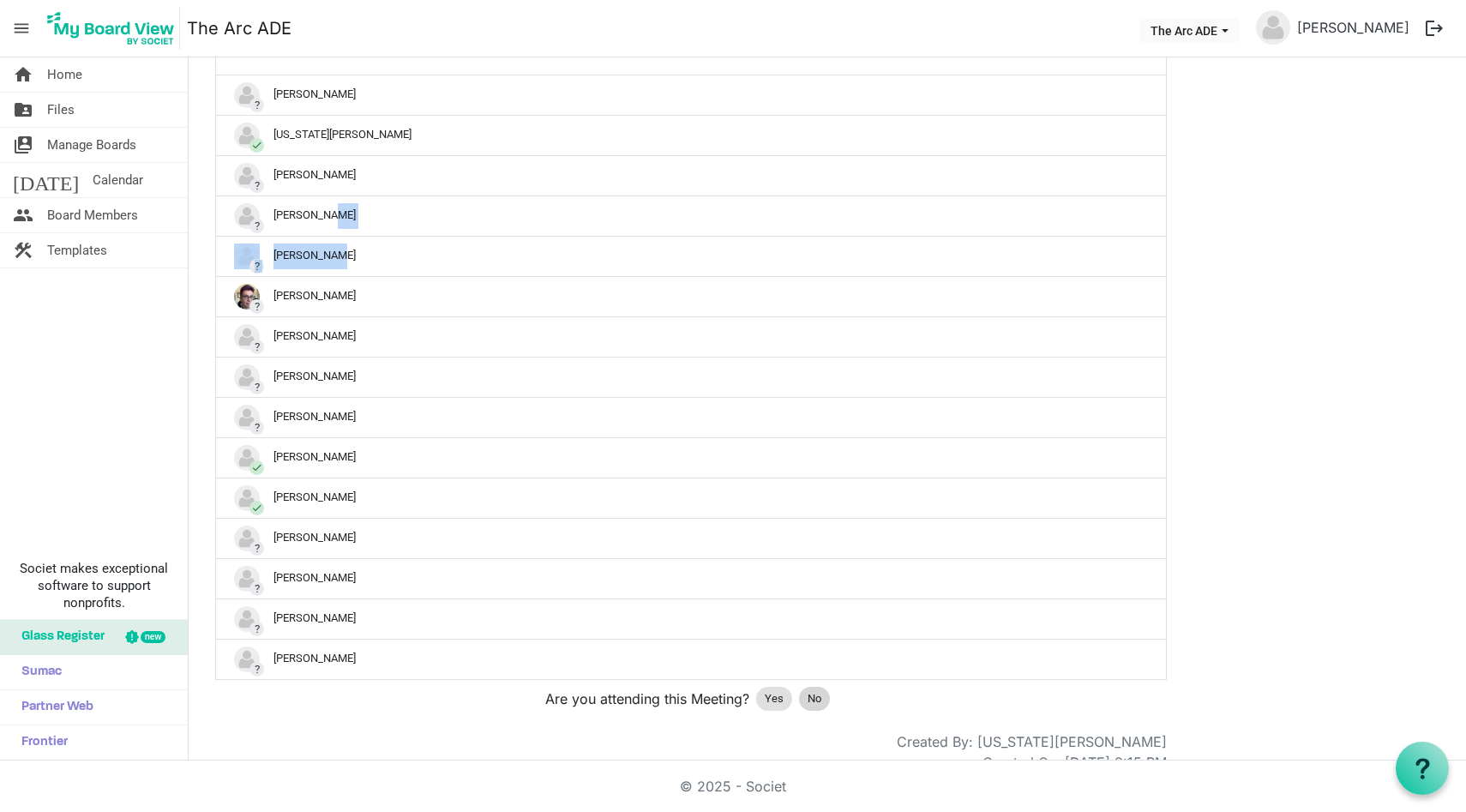
click at [817, 697] on span "No" at bounding box center [815, 699] width 13 height 17
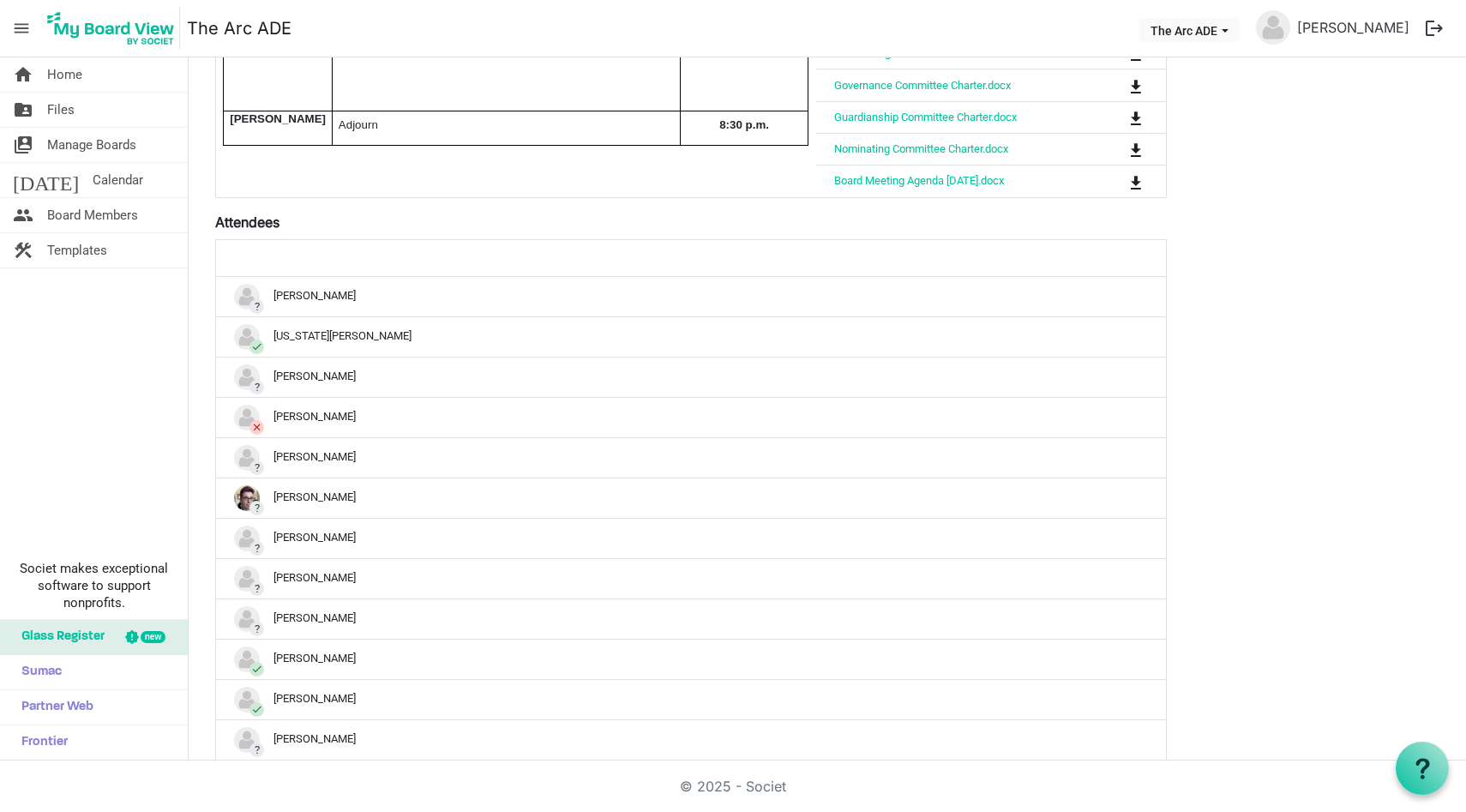
scroll to position [633, 0]
